Goal: Information Seeking & Learning: Learn about a topic

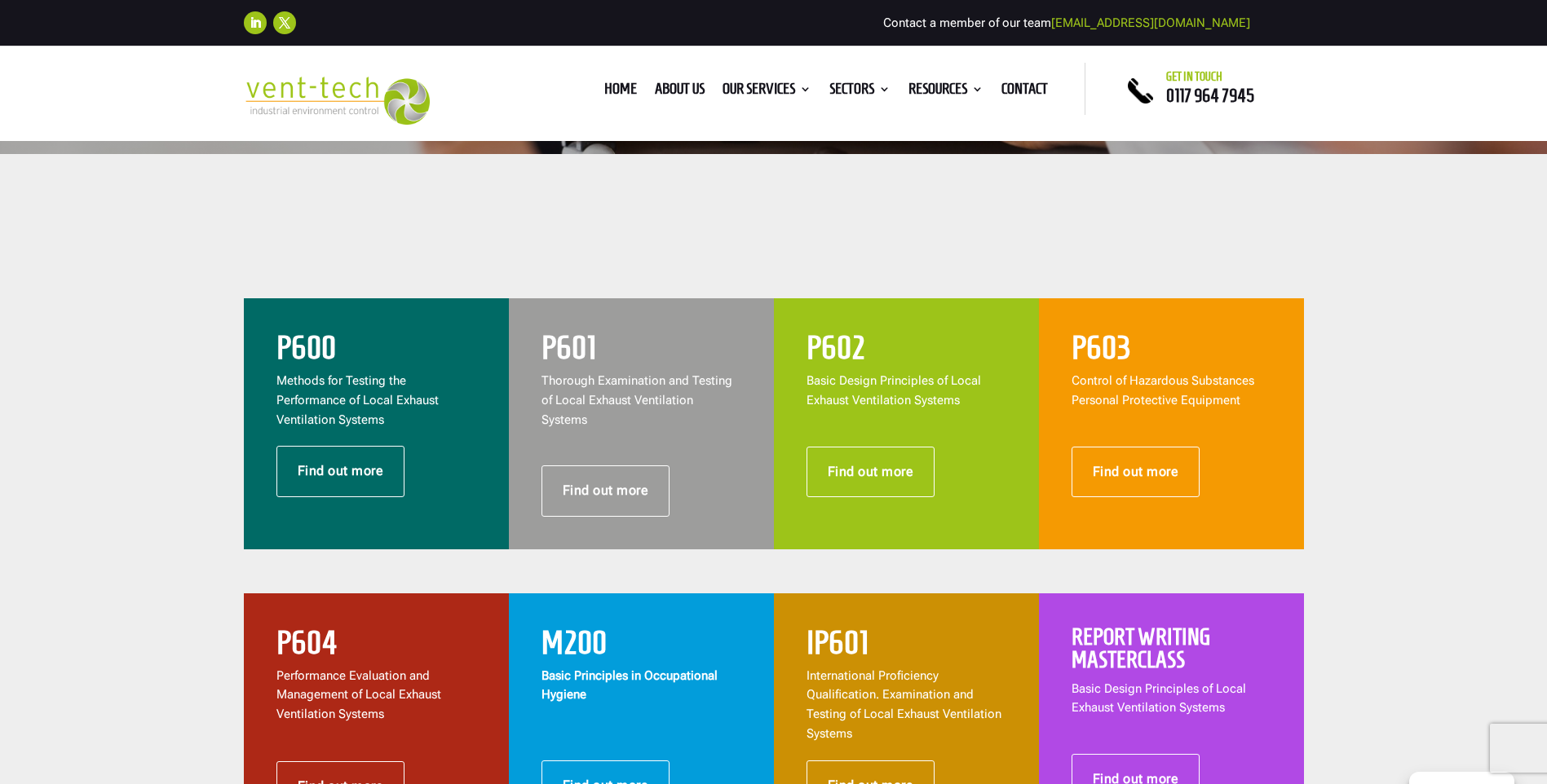
click at [315, 372] on p "Methods for Testing the Performance of Local Exhaust Ventilation Systems" at bounding box center [376, 400] width 200 height 58
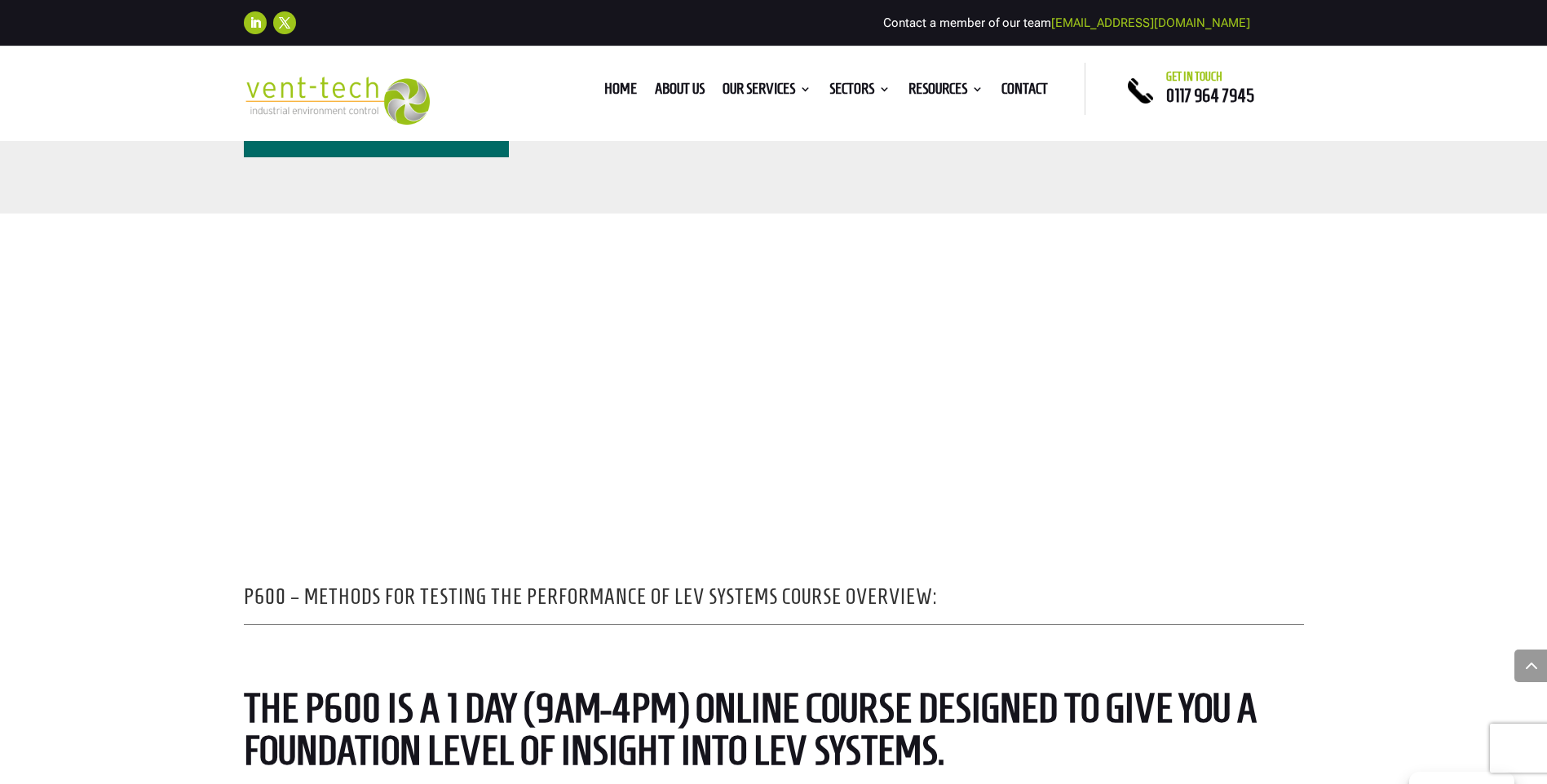
scroll to position [815, 0]
